Goal: Check status: Check status

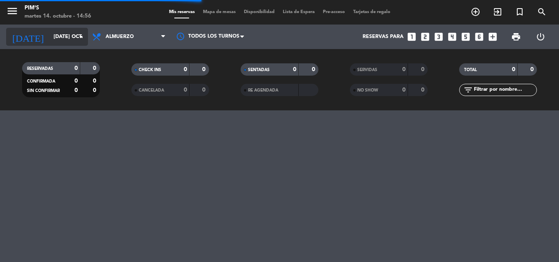
click at [79, 36] on icon "arrow_drop_down" at bounding box center [81, 37] width 10 height 10
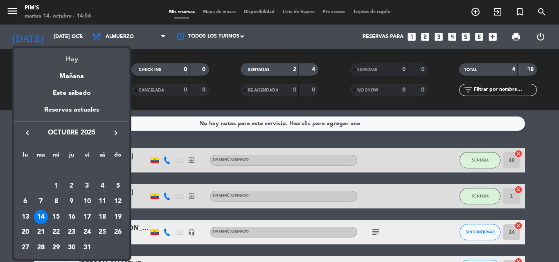
click at [69, 60] on div "Hoy" at bounding box center [71, 56] width 115 height 17
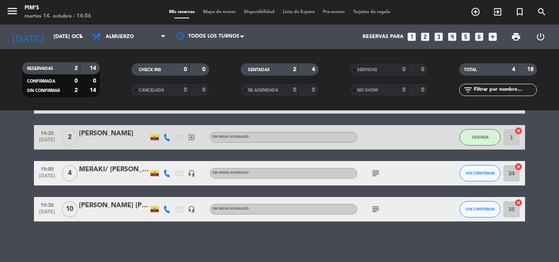
scroll to position [59, 0]
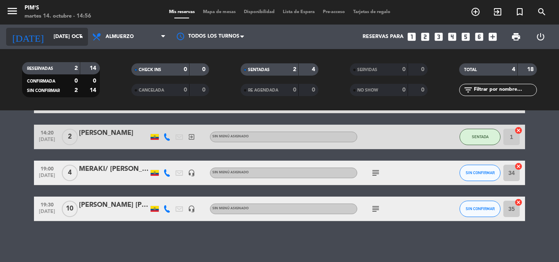
click at [77, 34] on icon "arrow_drop_down" at bounding box center [81, 37] width 10 height 10
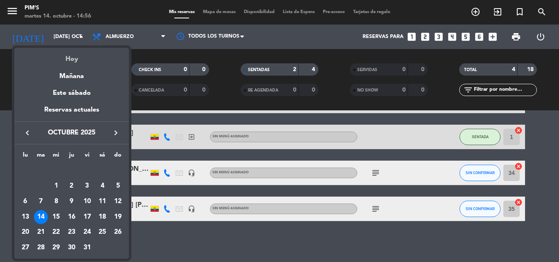
click at [71, 56] on div "Hoy" at bounding box center [71, 56] width 115 height 17
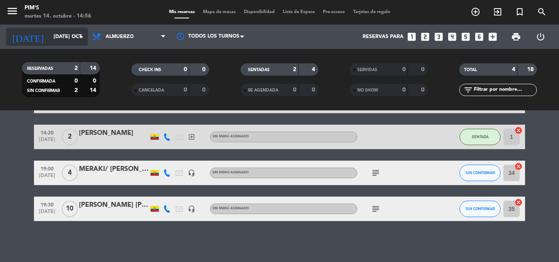
click at [74, 37] on input "[DATE] oct." at bounding box center [84, 37] width 69 height 14
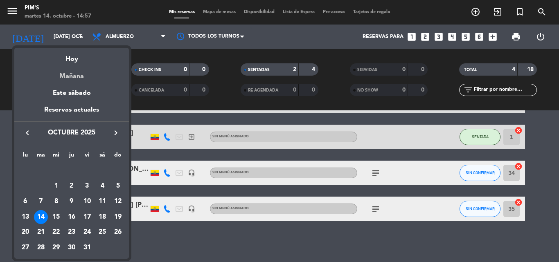
click at [71, 72] on div "Mañana" at bounding box center [71, 73] width 115 height 17
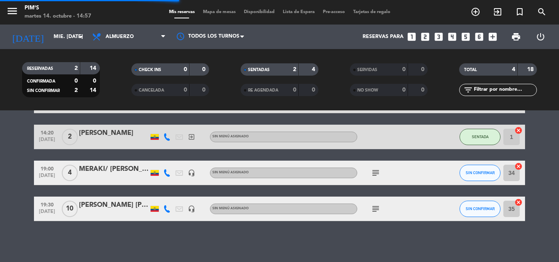
scroll to position [0, 0]
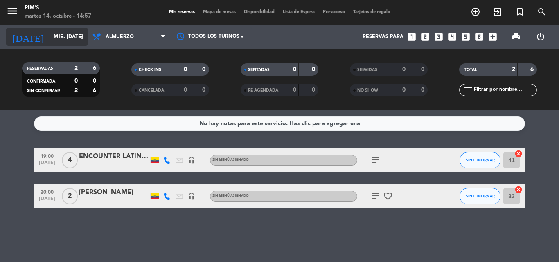
click at [75, 36] on input "mié. [DATE]" at bounding box center [84, 37] width 69 height 14
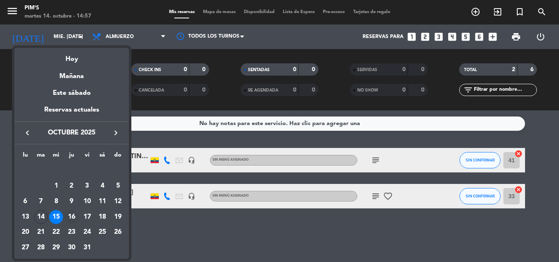
click at [71, 216] on div "16" at bounding box center [72, 217] width 14 height 14
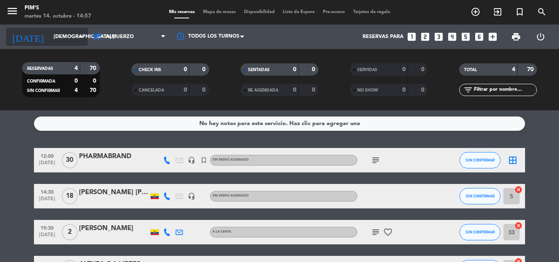
click at [80, 35] on icon "arrow_drop_down" at bounding box center [81, 37] width 10 height 10
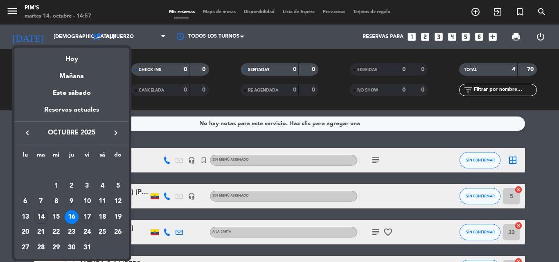
click at [87, 215] on div "17" at bounding box center [87, 217] width 14 height 14
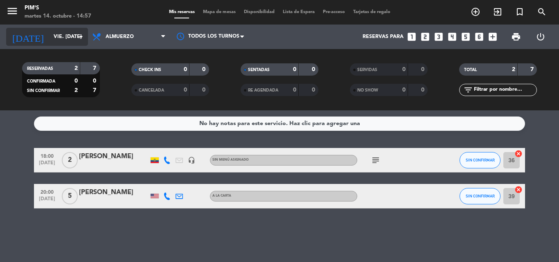
click at [79, 34] on icon "arrow_drop_down" at bounding box center [81, 37] width 10 height 10
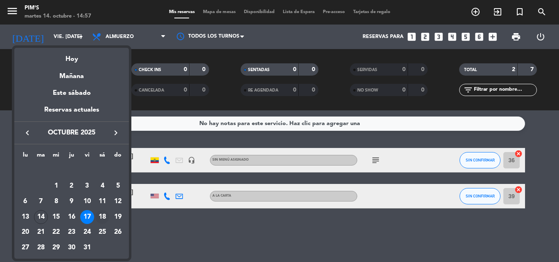
click at [102, 215] on div "18" at bounding box center [102, 217] width 14 height 14
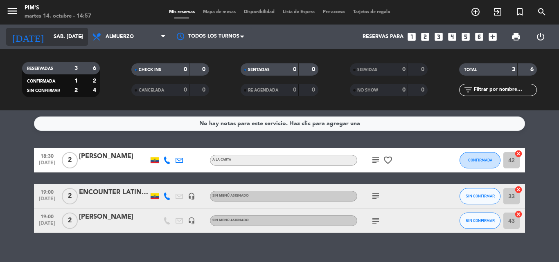
click at [80, 35] on icon "arrow_drop_down" at bounding box center [81, 37] width 10 height 10
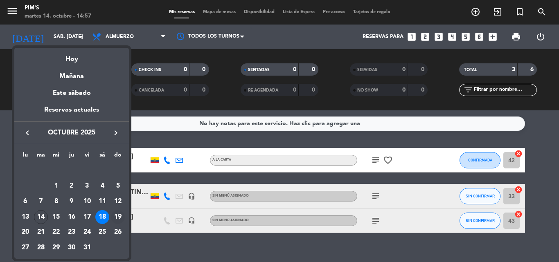
click at [118, 215] on div "19" at bounding box center [118, 217] width 14 height 14
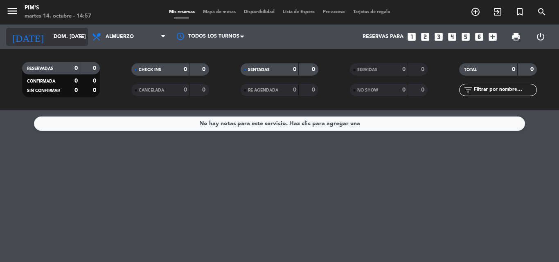
click at [77, 34] on icon "arrow_drop_down" at bounding box center [81, 37] width 10 height 10
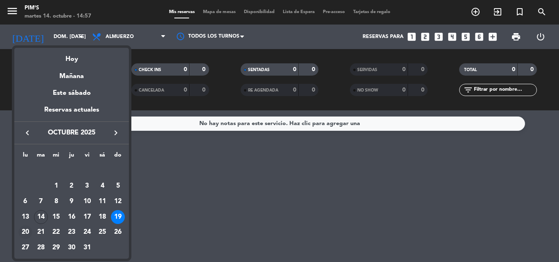
click at [25, 230] on div "20" at bounding box center [25, 233] width 14 height 14
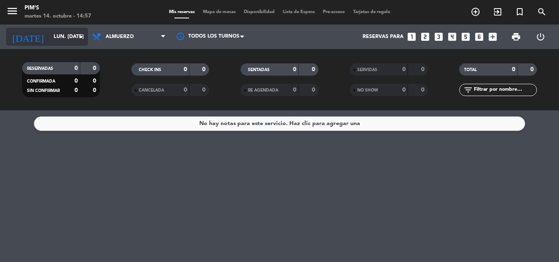
click at [73, 32] on input "lun. [DATE]" at bounding box center [84, 37] width 69 height 14
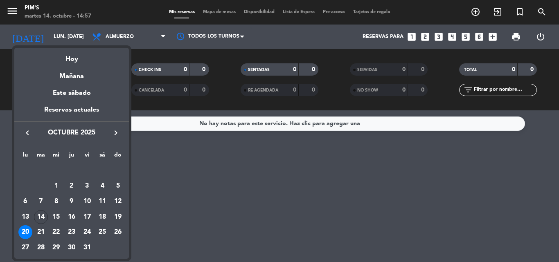
click at [23, 226] on div "20" at bounding box center [25, 233] width 14 height 14
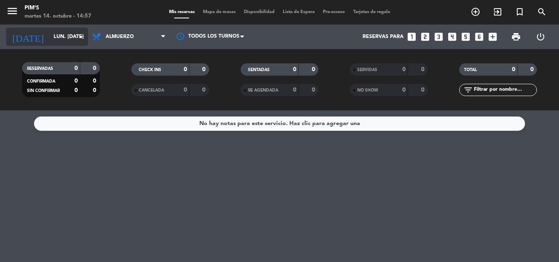
click at [79, 34] on icon "arrow_drop_down" at bounding box center [81, 37] width 10 height 10
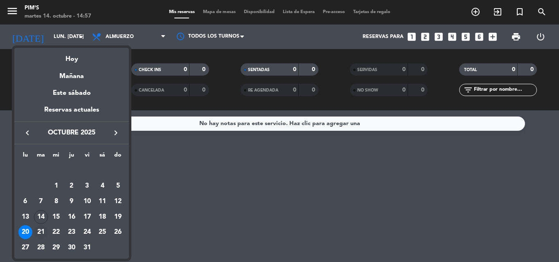
click at [38, 228] on div "21" at bounding box center [41, 233] width 14 height 14
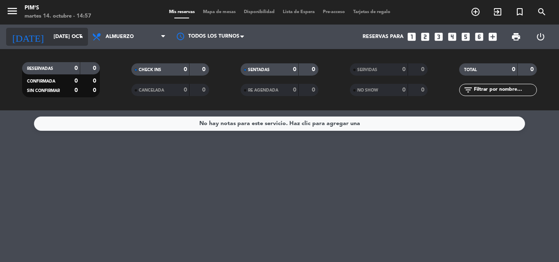
click at [79, 35] on icon "arrow_drop_down" at bounding box center [81, 37] width 10 height 10
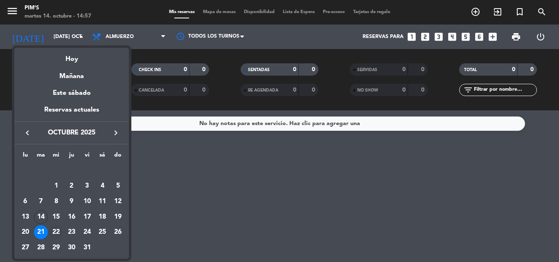
click at [53, 229] on div "22" at bounding box center [56, 233] width 14 height 14
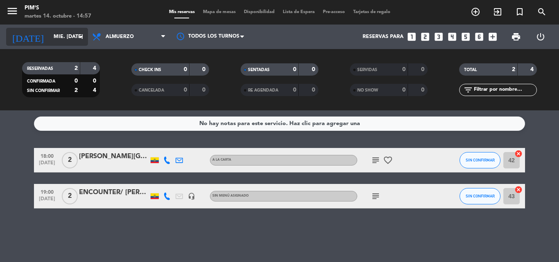
click at [75, 33] on input "mié. [DATE]" at bounding box center [84, 37] width 69 height 14
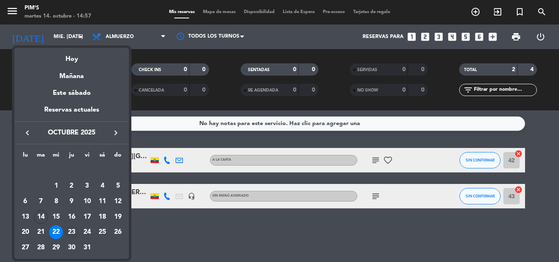
click at [69, 228] on div "23" at bounding box center [72, 233] width 14 height 14
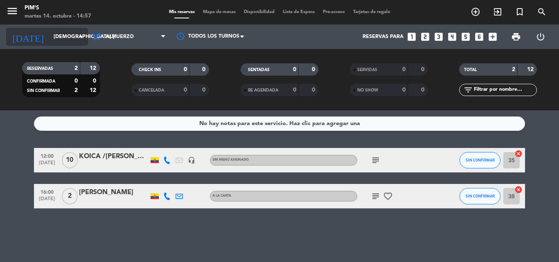
click at [77, 30] on input "[DEMOGRAPHIC_DATA] [DATE]" at bounding box center [84, 37] width 69 height 14
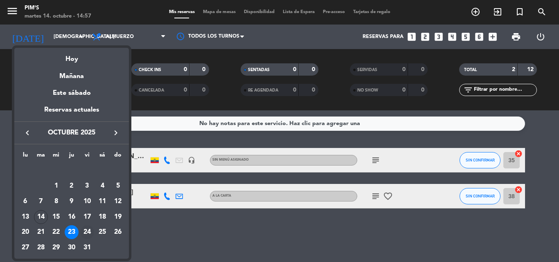
click at [84, 230] on div "24" at bounding box center [87, 233] width 14 height 14
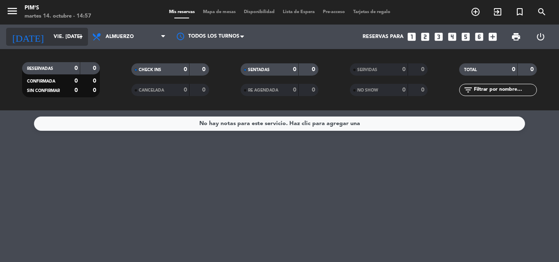
click at [82, 35] on icon "arrow_drop_down" at bounding box center [81, 37] width 10 height 10
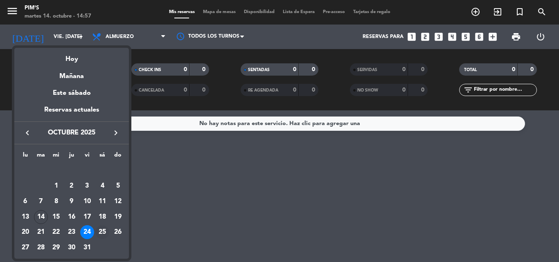
click at [102, 228] on div "25" at bounding box center [102, 233] width 14 height 14
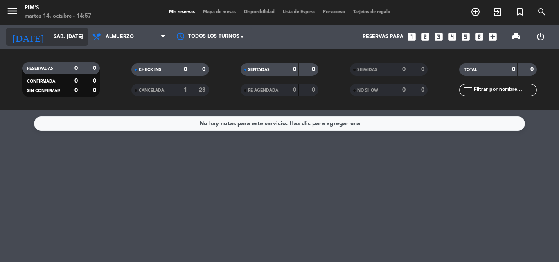
click at [77, 34] on icon "arrow_drop_down" at bounding box center [81, 37] width 10 height 10
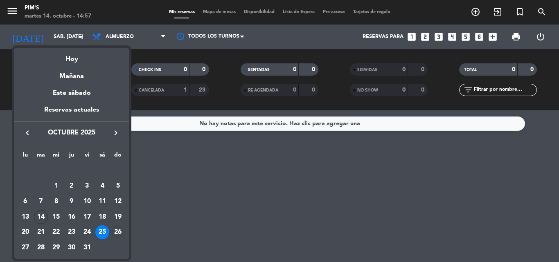
click at [118, 230] on div "26" at bounding box center [118, 233] width 14 height 14
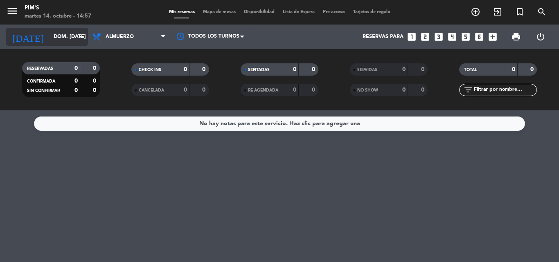
click at [75, 34] on input "dom. [DATE]" at bounding box center [84, 37] width 69 height 14
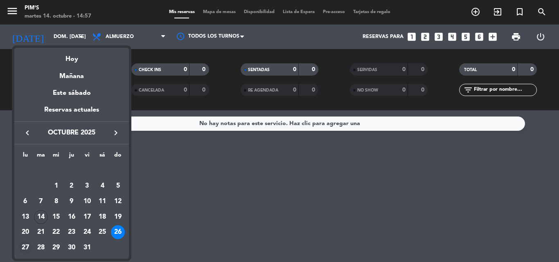
click at [21, 245] on div "27" at bounding box center [25, 248] width 14 height 14
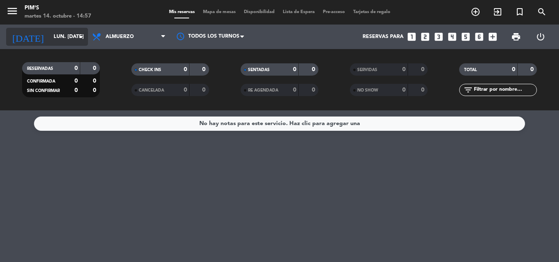
click at [79, 35] on icon "arrow_drop_down" at bounding box center [81, 37] width 10 height 10
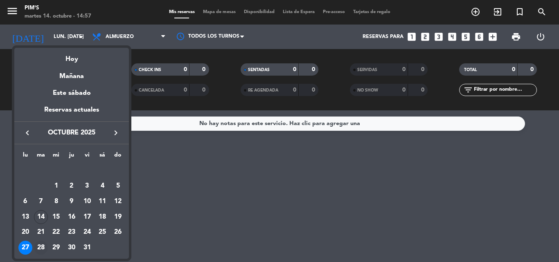
click at [40, 246] on div "28" at bounding box center [41, 248] width 14 height 14
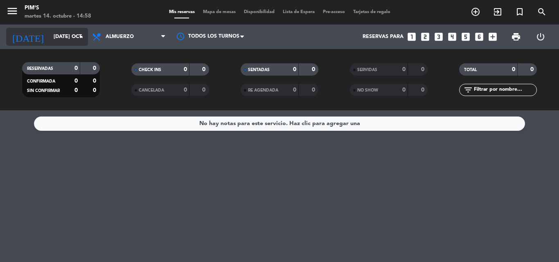
click at [79, 36] on icon "arrow_drop_down" at bounding box center [81, 37] width 10 height 10
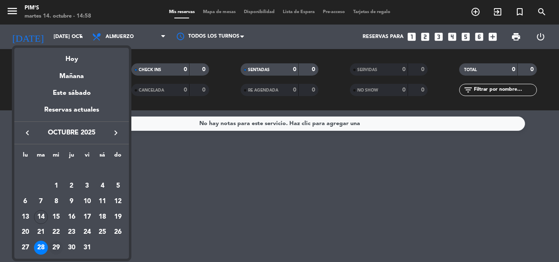
click at [58, 244] on div "29" at bounding box center [56, 248] width 14 height 14
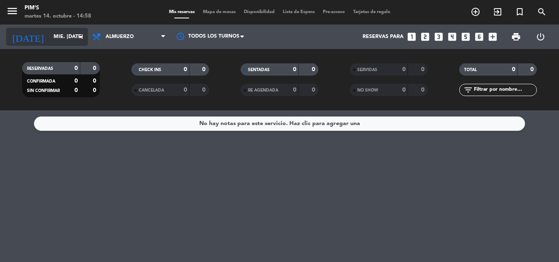
click at [50, 36] on input "mié. [DATE]" at bounding box center [84, 37] width 69 height 14
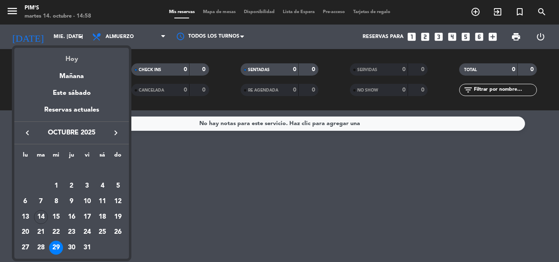
click at [68, 53] on div "Hoy" at bounding box center [71, 56] width 115 height 17
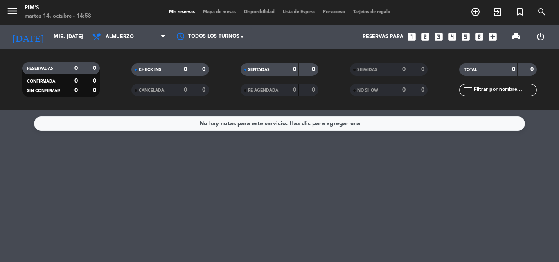
type input "[DATE] oct."
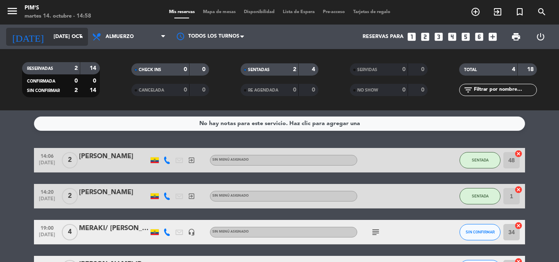
click at [58, 33] on input "[DATE] oct." at bounding box center [84, 37] width 69 height 14
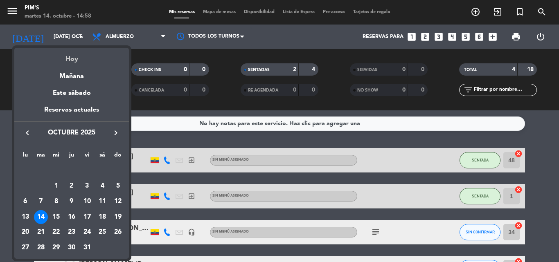
click at [72, 58] on div "Hoy" at bounding box center [71, 56] width 115 height 17
